Goal: Task Accomplishment & Management: Manage account settings

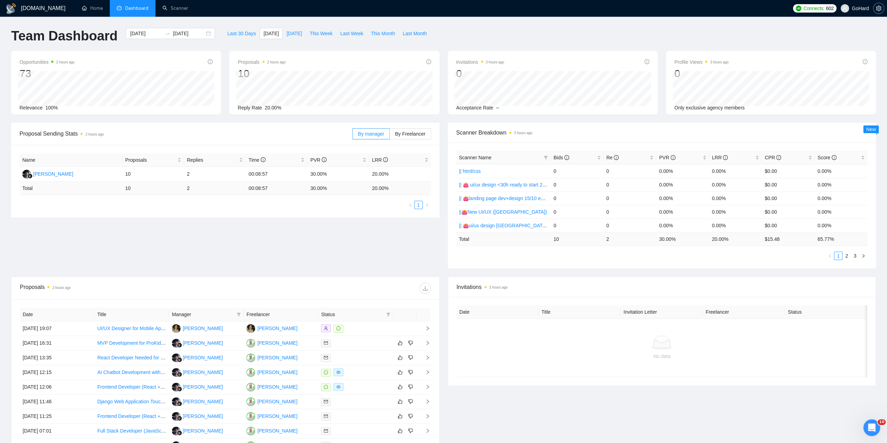
click at [879, 8] on icon "setting" at bounding box center [878, 9] width 5 height 6
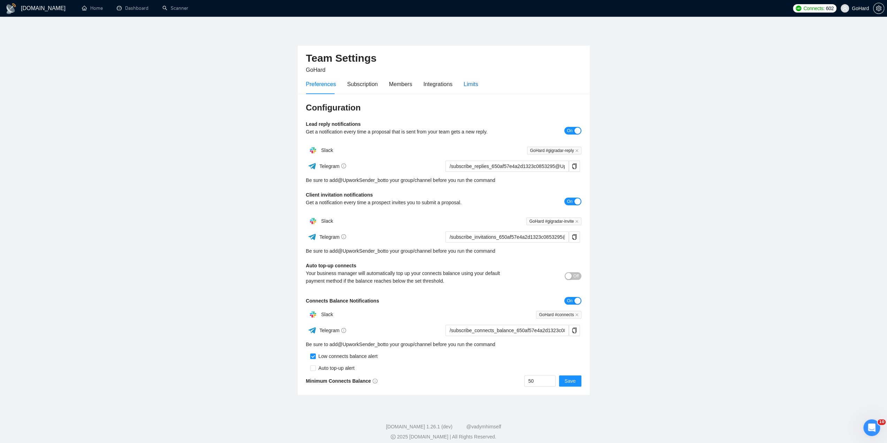
click at [470, 81] on div "Limits" at bounding box center [471, 84] width 15 height 9
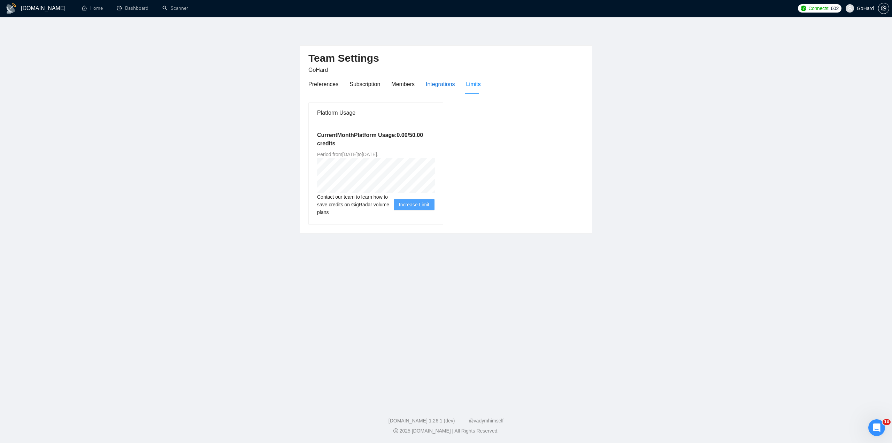
click at [439, 85] on div "Integrations" at bounding box center [440, 84] width 29 height 9
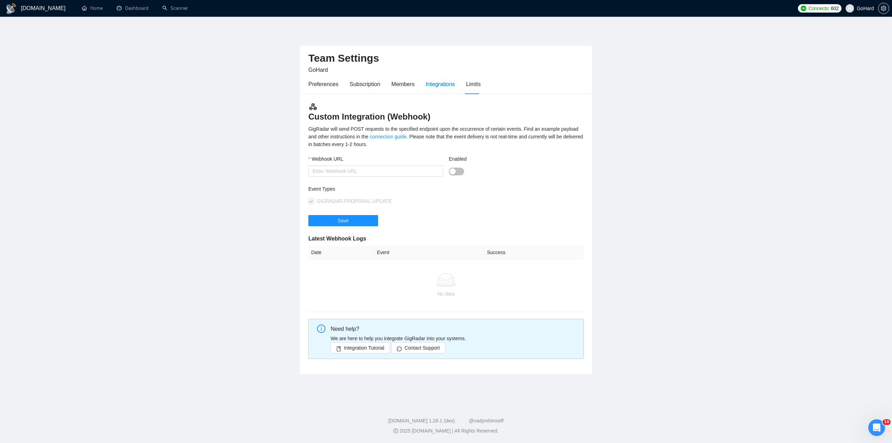
type input "[URL][DOMAIN_NAME]"
click at [392, 85] on div "Members" at bounding box center [403, 84] width 23 height 9
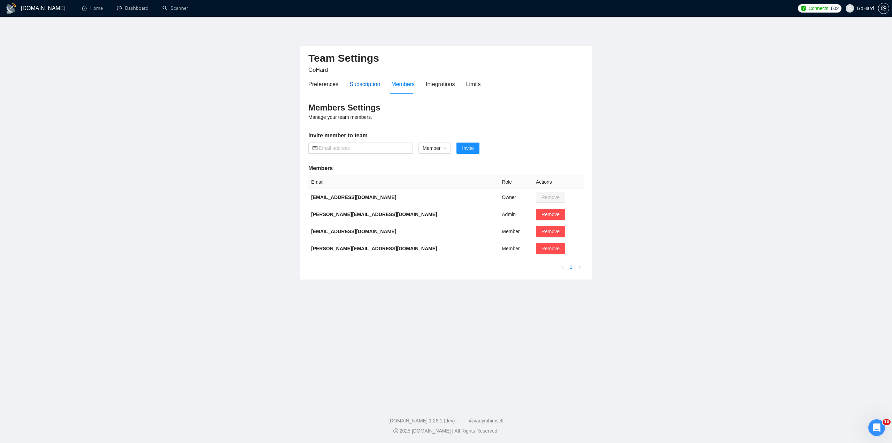
click at [370, 84] on div "Subscription" at bounding box center [365, 84] width 31 height 9
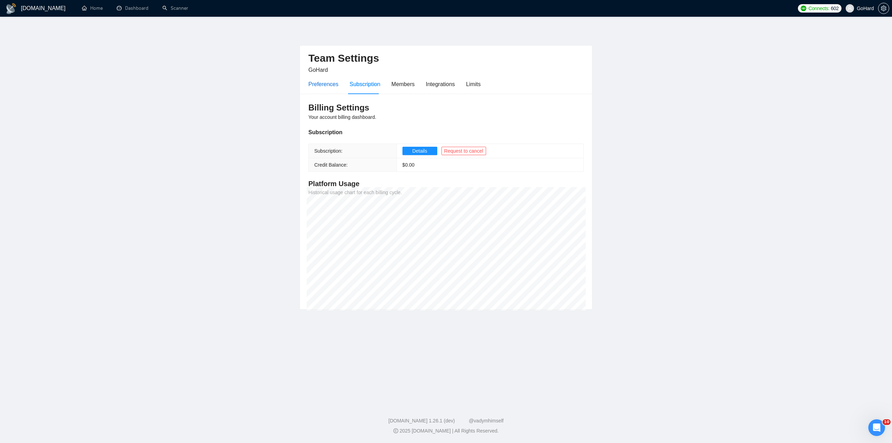
click at [319, 84] on div "Preferences" at bounding box center [324, 84] width 30 height 9
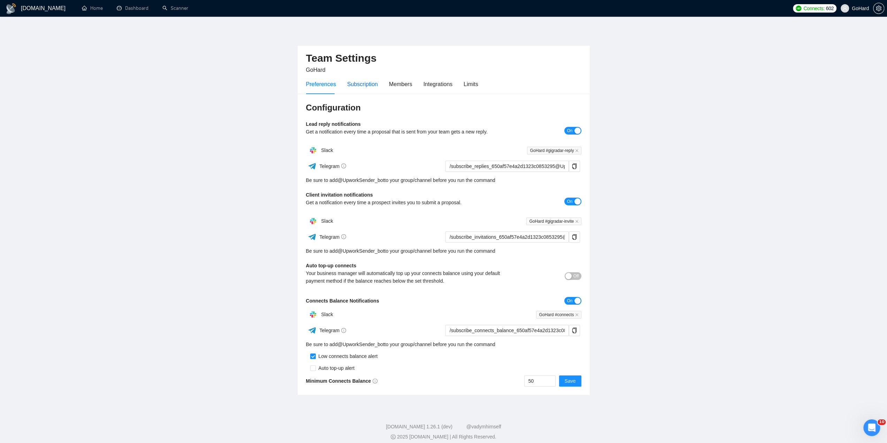
click at [373, 82] on div "Subscription" at bounding box center [362, 84] width 31 height 9
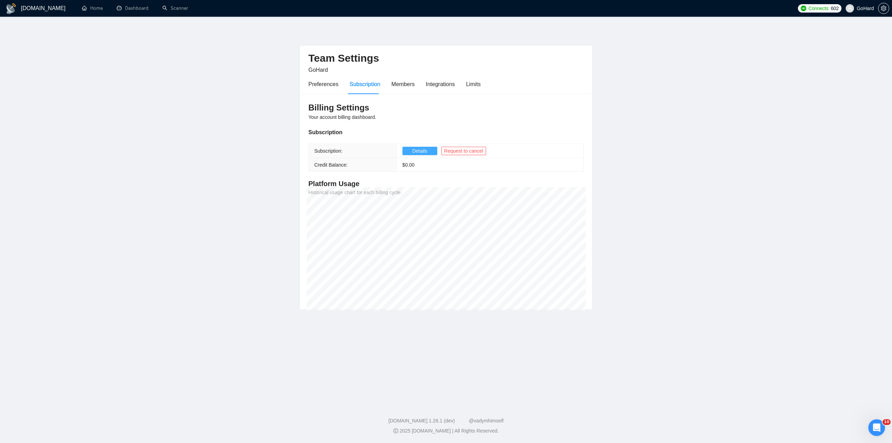
click at [427, 149] on button "Details" at bounding box center [420, 151] width 35 height 8
click at [174, 6] on link "Scanner" at bounding box center [175, 8] width 26 height 6
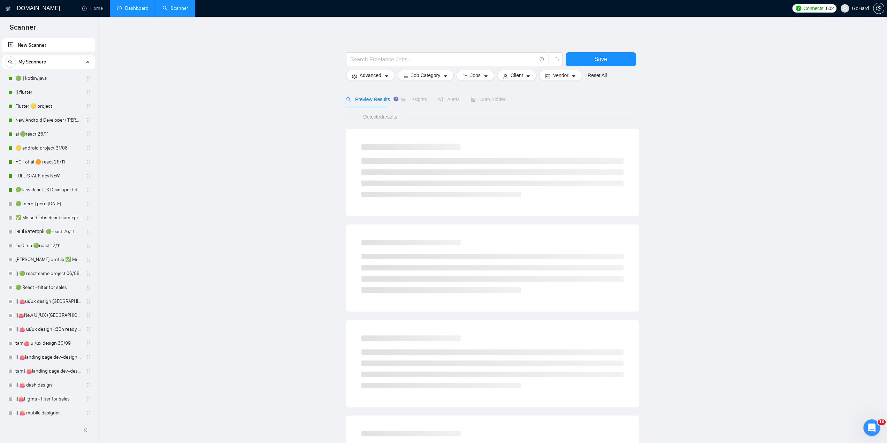
click at [133, 5] on link "Dashboard" at bounding box center [133, 8] width 32 height 6
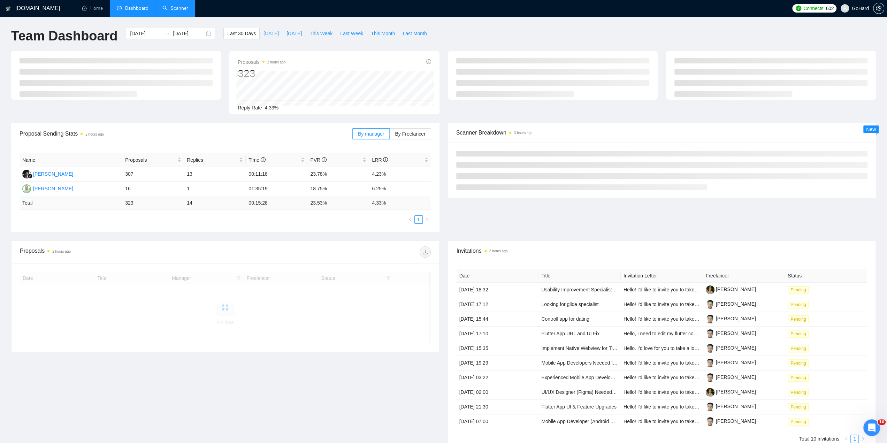
click at [264, 36] on span "[DATE]" at bounding box center [271, 34] width 15 height 8
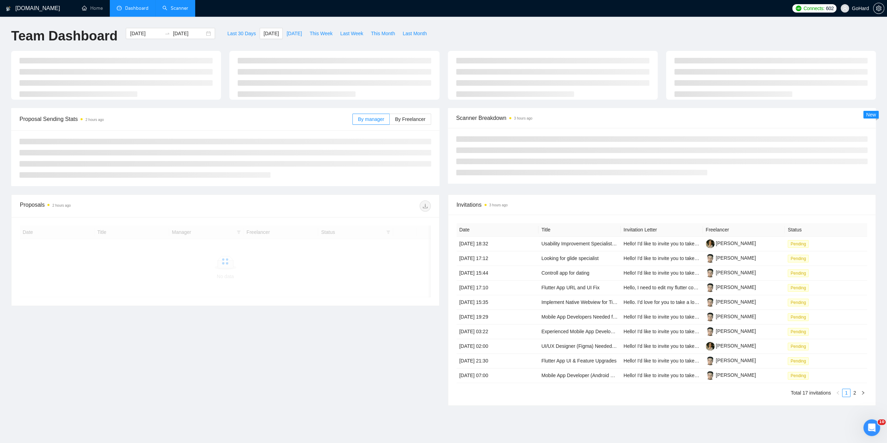
type input "[DATE]"
